Goal: Transaction & Acquisition: Purchase product/service

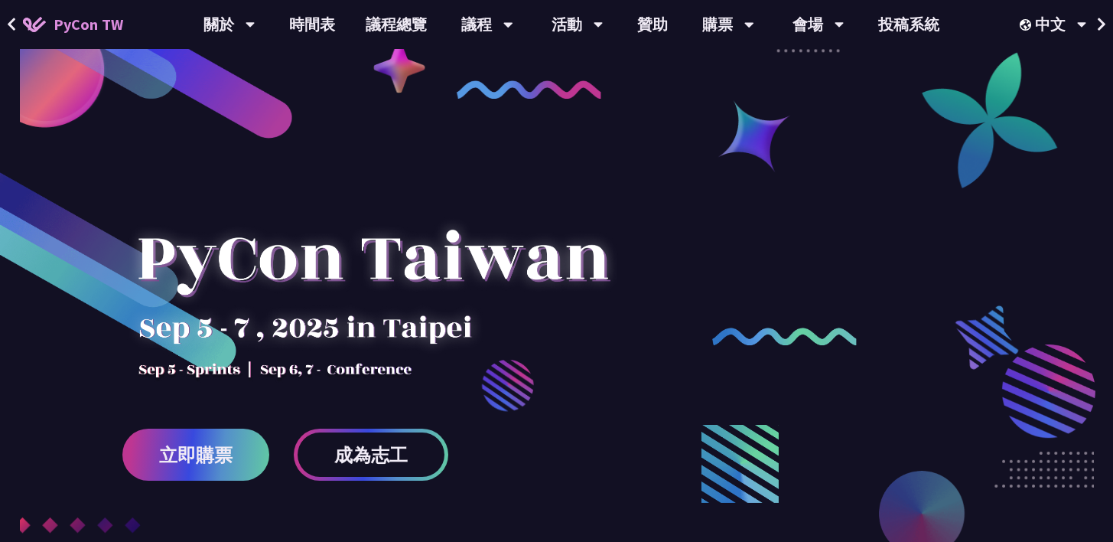
scroll to position [142, 0]
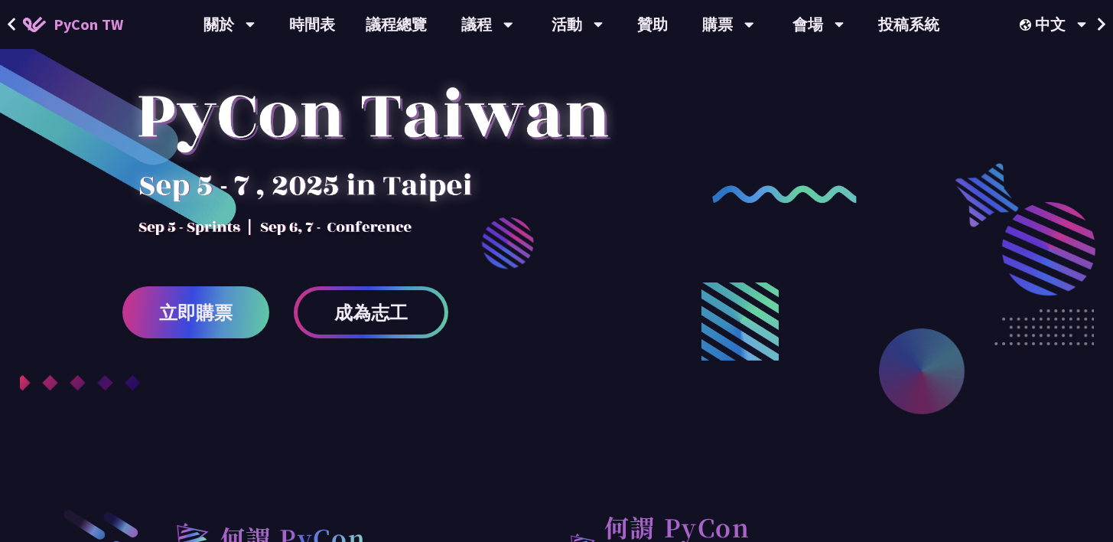
click at [231, 447] on div at bounding box center [556, 236] width 1113 height 574
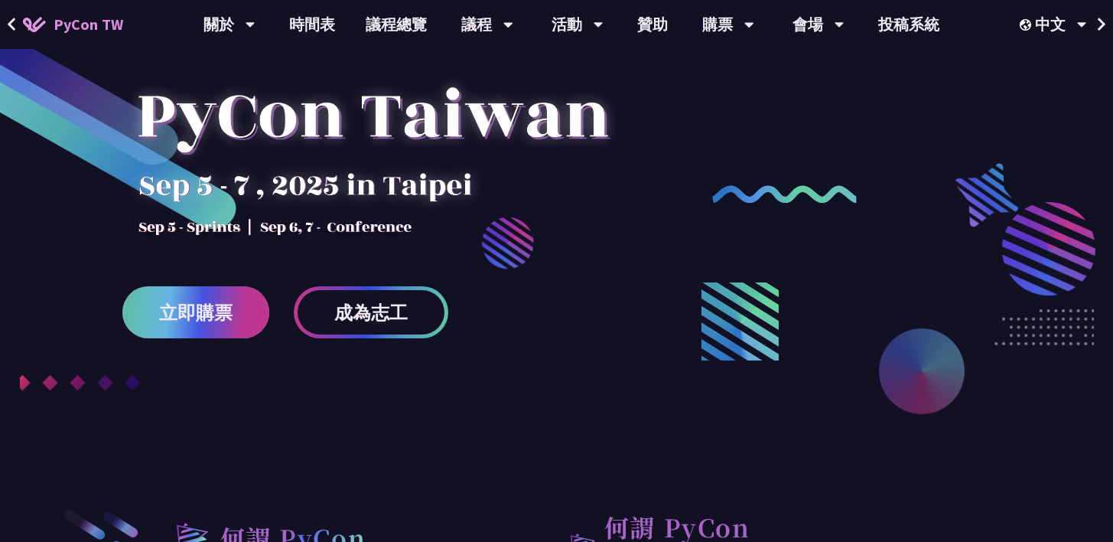
click at [238, 319] on link "立即購票" at bounding box center [195, 312] width 147 height 52
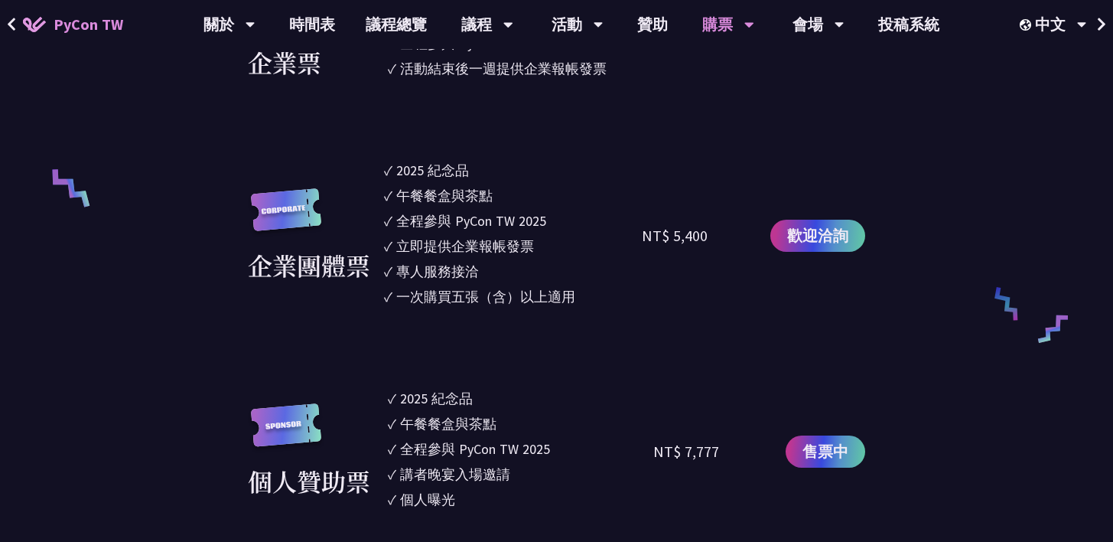
scroll to position [1292, 0]
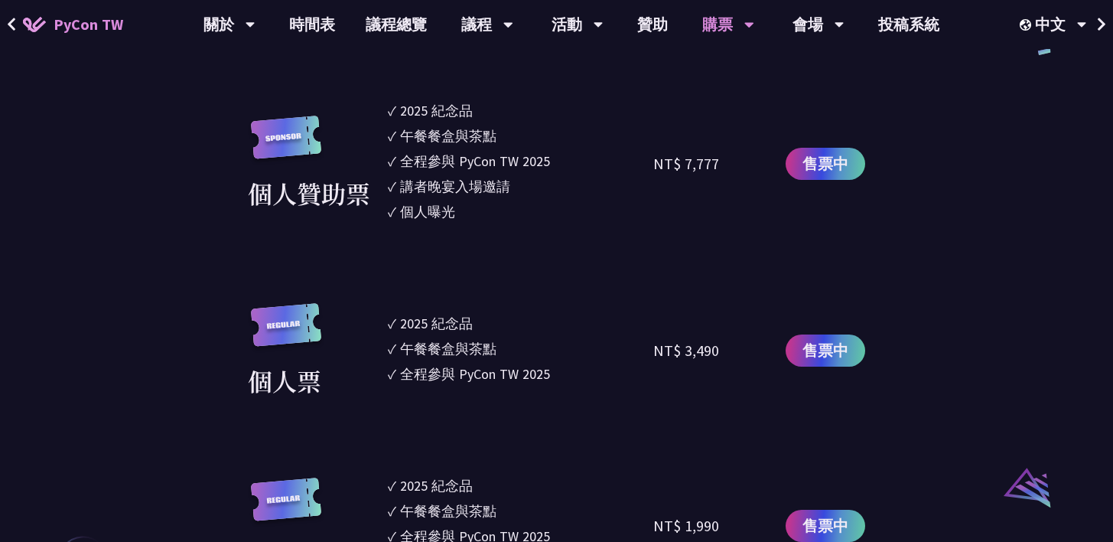
drag, startPoint x: 396, startPoint y: 325, endPoint x: 741, endPoint y: 390, distance: 350.4
click at [741, 390] on div "個人票 ✓ 2025 紀念品 ✓ 午餐餐盒與茶點 ✓ 全程參與 PyCon TW 2025 NT$ 3,490 售票中" at bounding box center [557, 351] width 618 height 96
click at [826, 406] on section "企業票 ✓ 2025 紀念品 ✓ 午餐餐盒與茶點 ✓ 全程參與 PyCon TW 2025 ✓ 活動結束後一週提供企業報帳發票 NT$ 6,000 售票中 企…" at bounding box center [557, 221] width 618 height 1053
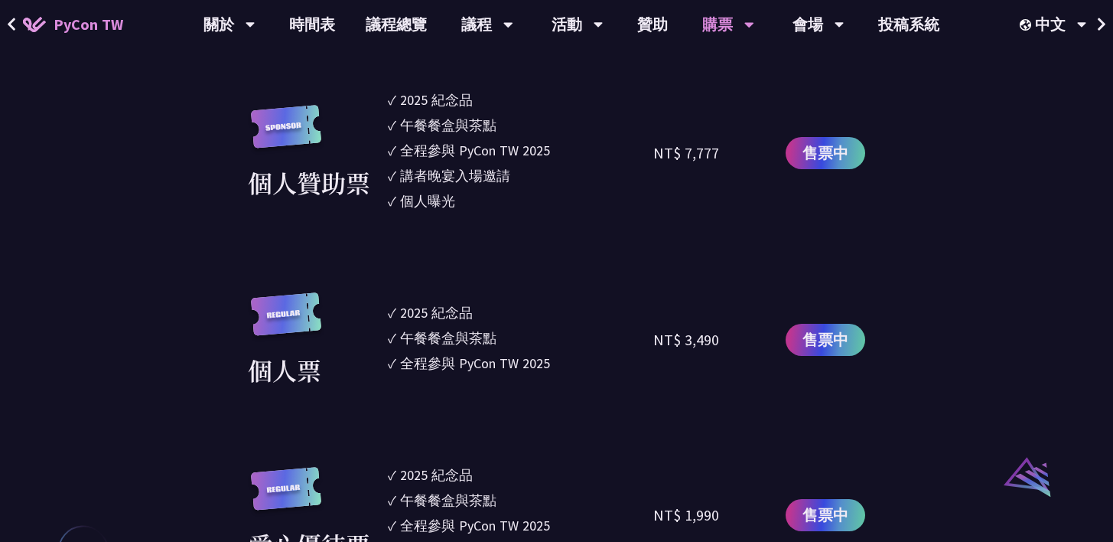
scroll to position [1318, 0]
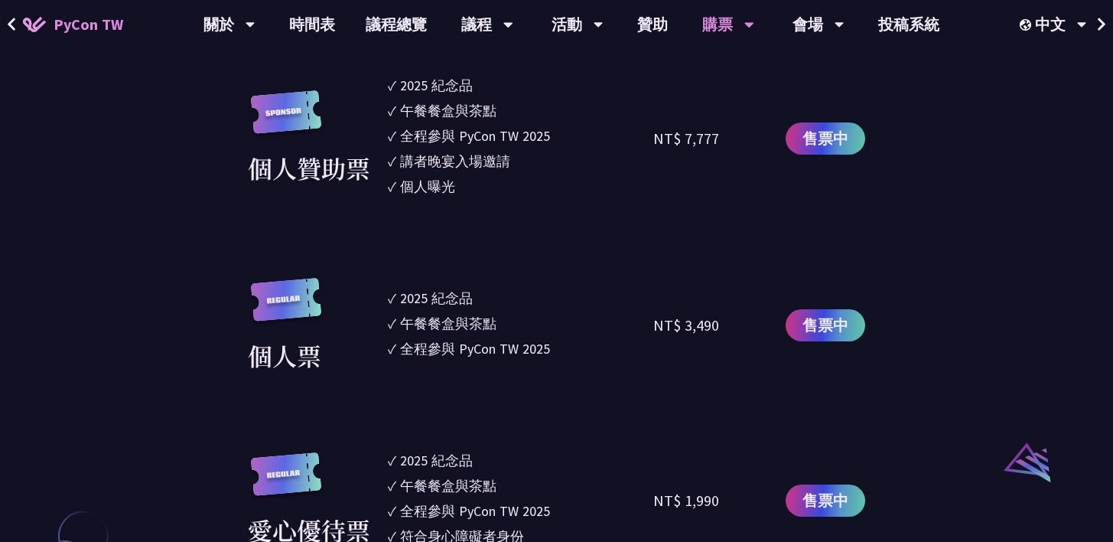
click at [751, 333] on div "個人票 ✓ 2025 紀念品 ✓ 午餐餐盒與茶點 ✓ 全程參與 PyCon TW 2025 NT$ 3,490 售票中" at bounding box center [557, 326] width 618 height 96
click at [759, 368] on div "NT$ 3,490" at bounding box center [719, 326] width 132 height 96
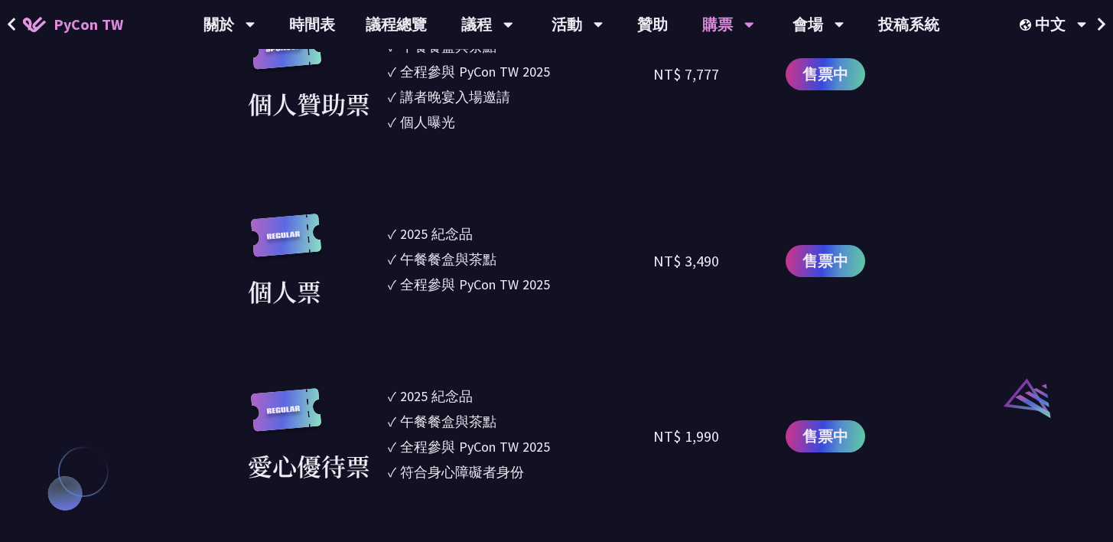
scroll to position [1443, 0]
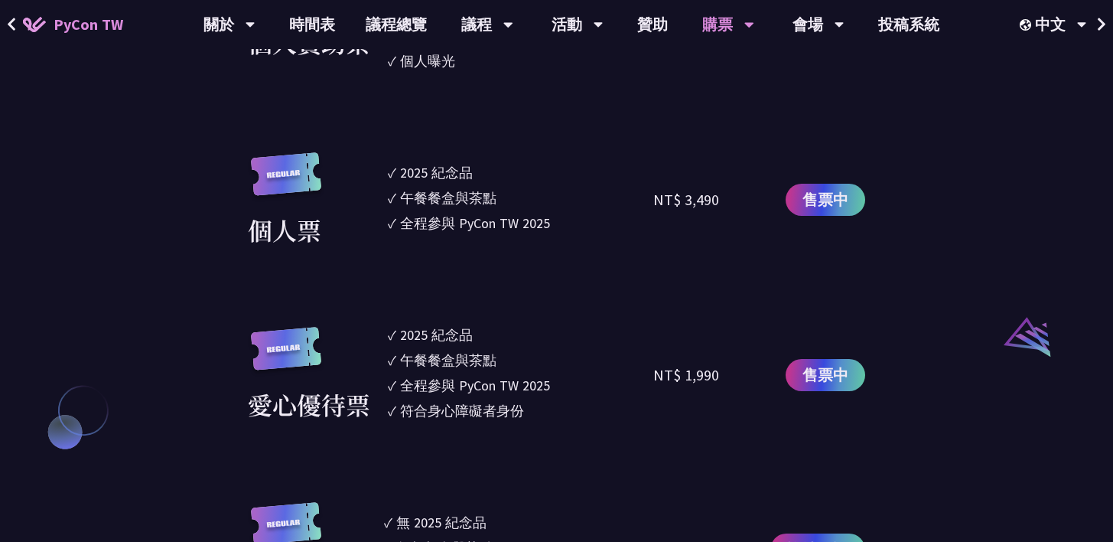
drag, startPoint x: 743, startPoint y: 236, endPoint x: 251, endPoint y: 128, distance: 503.9
click at [250, 129] on section "企業票 ✓ 2025 紀念品 ✓ 午餐餐盒與茶點 ✓ 全程參與 PyCon TW 2025 ✓ 活動結束後一週提供企業報帳發票 NT$ 6,000 售票中 企…" at bounding box center [557, 70] width 618 height 1053
click at [709, 256] on section "企業票 ✓ 2025 紀念品 ✓ 午餐餐盒與茶點 ✓ 全程參與 PyCon TW 2025 ✓ 活動結束後一週提供企業報帳發票 NT$ 6,000 售票中 企…" at bounding box center [557, 70] width 618 height 1053
click at [501, 268] on section "企業票 ✓ 2025 紀念品 ✓ 午餐餐盒與茶點 ✓ 全程參與 PyCon TW 2025 ✓ 活動結束後一週提供企業報帳發票 NT$ 6,000 售票中 企…" at bounding box center [557, 70] width 618 height 1053
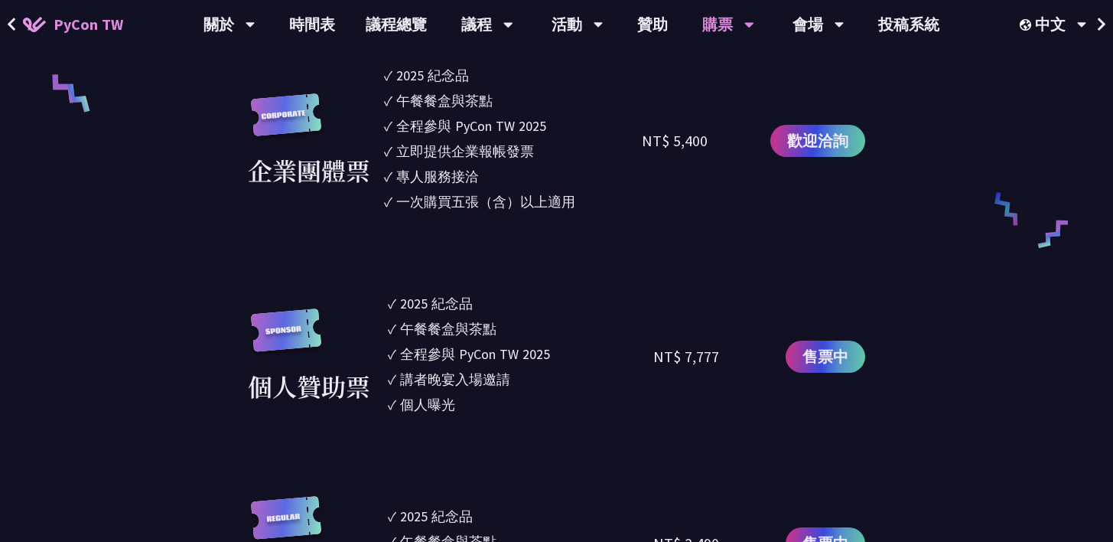
scroll to position [847, 0]
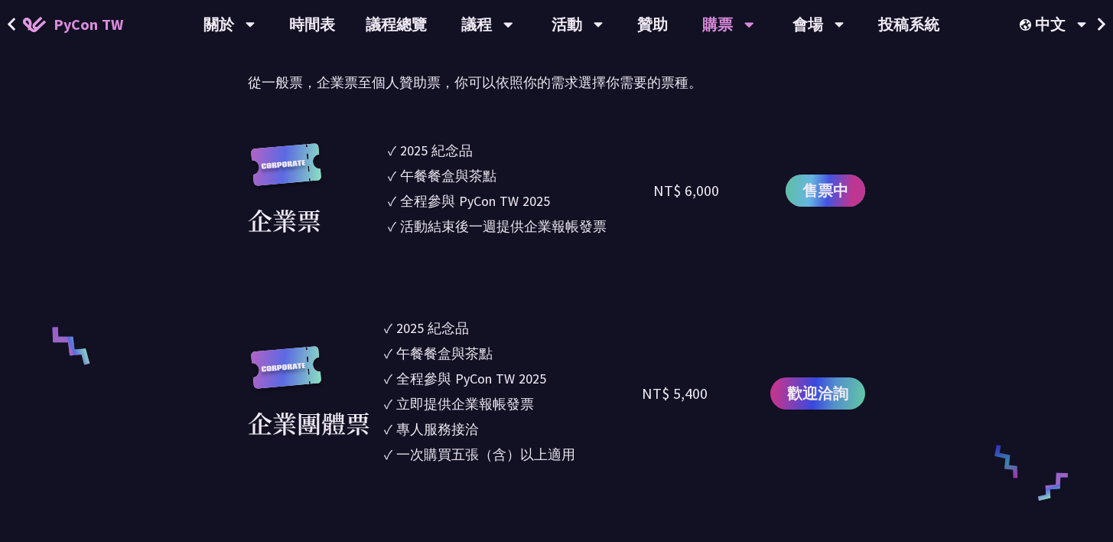
click at [843, 192] on span "售票中" at bounding box center [826, 190] width 46 height 23
